Goal: Information Seeking & Learning: Learn about a topic

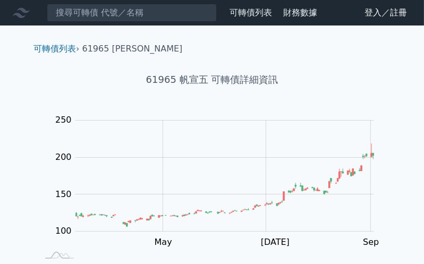
click at [394, 12] on link "登入／註冊" at bounding box center [385, 12] width 59 height 17
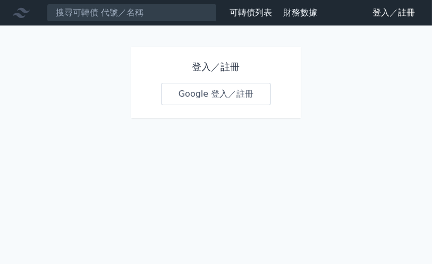
click at [223, 93] on link "Google 登入／註冊" at bounding box center [216, 94] width 110 height 22
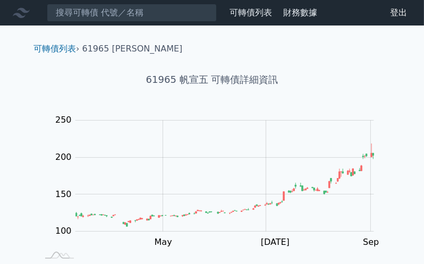
click at [253, 13] on link "可轉債列表" at bounding box center [250, 12] width 42 height 10
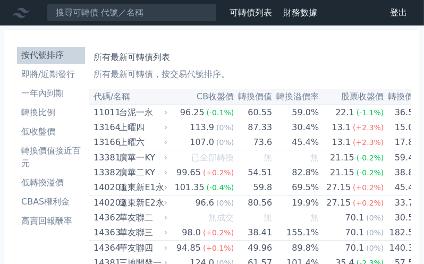
click at [46, 75] on li "即將/近期發行" at bounding box center [51, 74] width 68 height 13
drag, startPoint x: 213, startPoint y: 29, endPoint x: 139, endPoint y: 37, distance: 74.7
drag, startPoint x: 156, startPoint y: 37, endPoint x: 352, endPoint y: 42, distance: 197.0
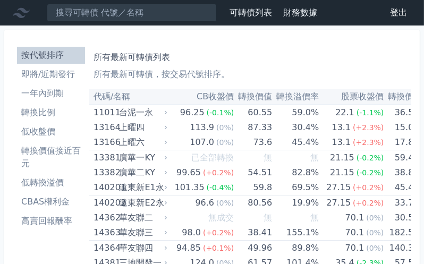
drag, startPoint x: 348, startPoint y: 15, endPoint x: 381, endPoint y: 53, distance: 50.1
click at [381, 53] on h1 "所有最新可轉債列表" at bounding box center [249, 57] width 313 height 13
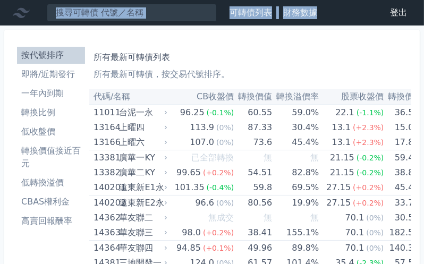
drag, startPoint x: 22, startPoint y: 15, endPoint x: 356, endPoint y: -18, distance: 335.5
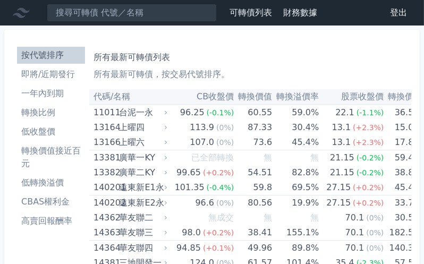
click at [294, 10] on link "財務數據" at bounding box center [300, 12] width 34 height 10
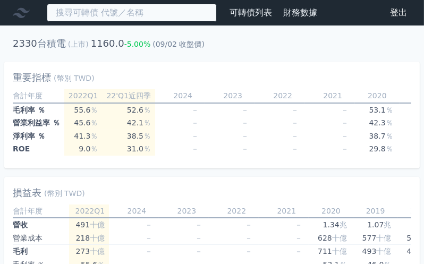
click at [115, 14] on input at bounding box center [132, 13] width 170 height 18
click at [113, 13] on input at bounding box center [132, 13] width 170 height 18
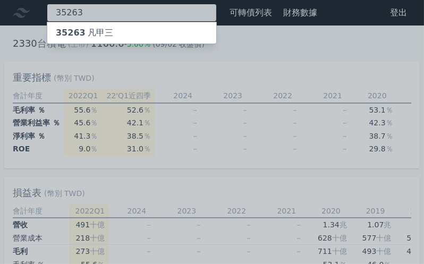
type input "3526"
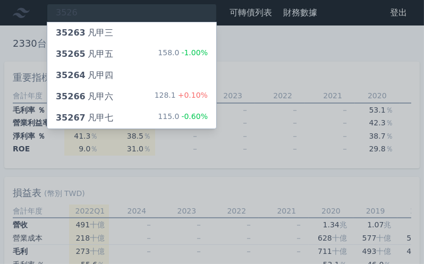
click at [286, 76] on div at bounding box center [212, 132] width 424 height 264
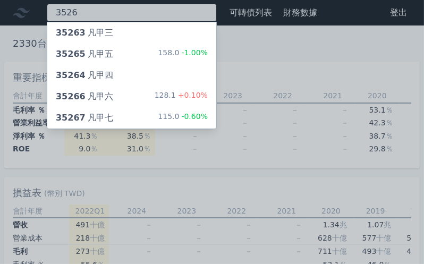
click at [85, 12] on div "3526 35263 凡甲三 35265 凡甲五 158.0 -1.00% 35264 凡甲四 35266 凡甲六 128.1 +0.10% 35267 凡甲…" at bounding box center [132, 13] width 170 height 18
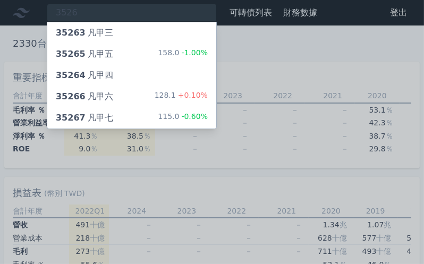
click at [71, 116] on span "35267" at bounding box center [71, 118] width 30 height 10
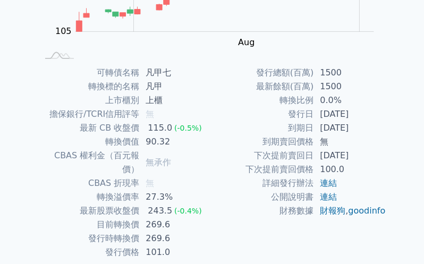
scroll to position [227, 0]
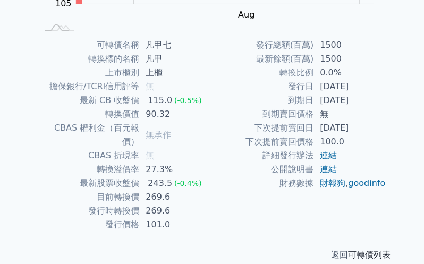
click at [367, 249] on link "可轉債列表" at bounding box center [369, 254] width 42 height 10
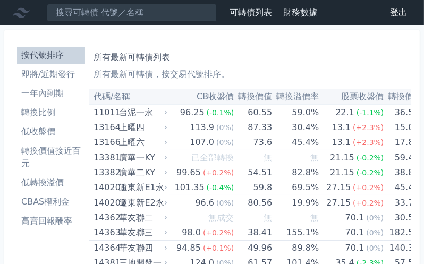
click at [45, 219] on li "高賣回報酬率" at bounding box center [51, 220] width 68 height 13
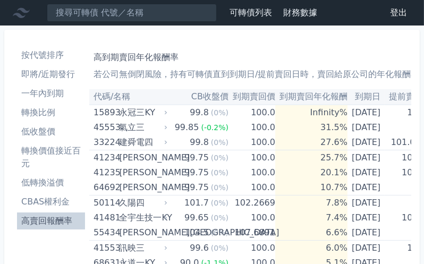
click at [47, 203] on li "CBAS權利金" at bounding box center [51, 201] width 68 height 13
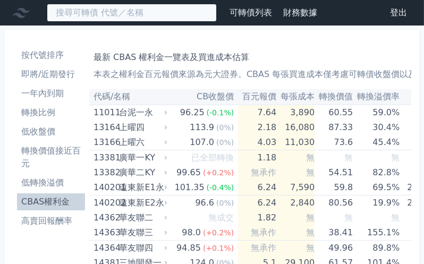
click at [88, 16] on input at bounding box center [132, 13] width 170 height 18
